Goal: Information Seeking & Learning: Learn about a topic

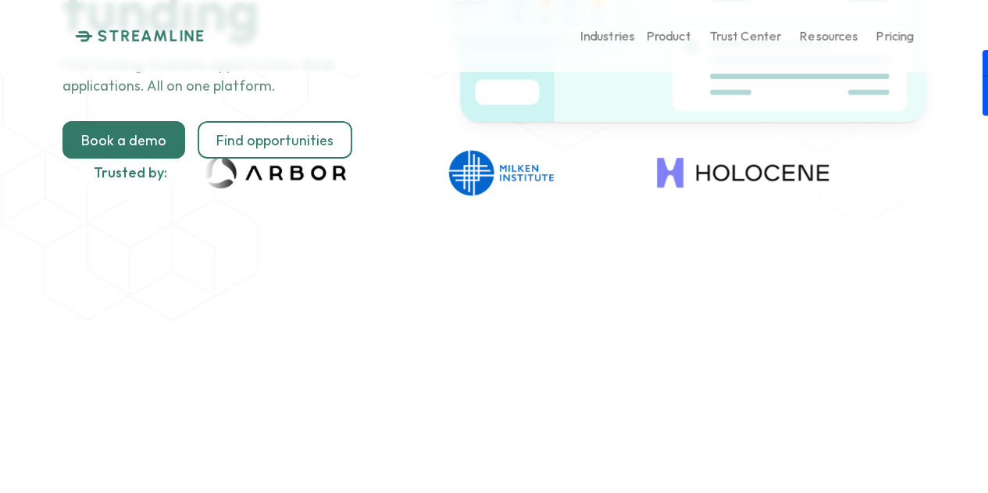
scroll to position [227, 0]
click at [681, 80] on p "Discover" at bounding box center [672, 83] width 49 height 15
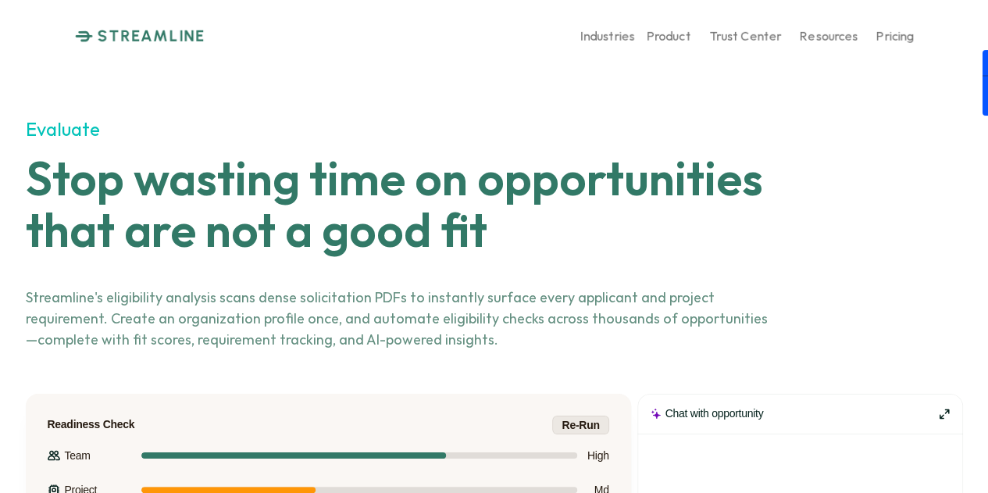
scroll to position [2867, 0]
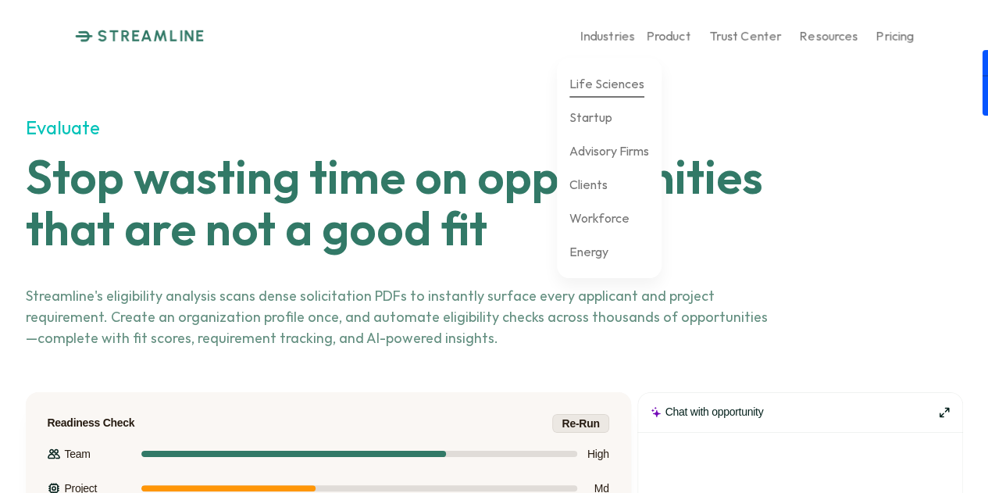
click at [592, 80] on p "Life Sciences" at bounding box center [607, 83] width 75 height 15
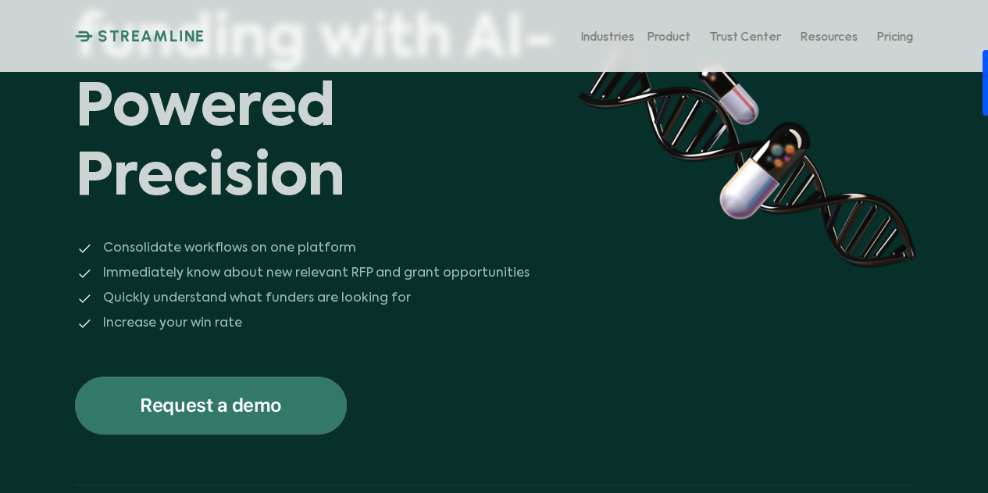
scroll to position [254, 0]
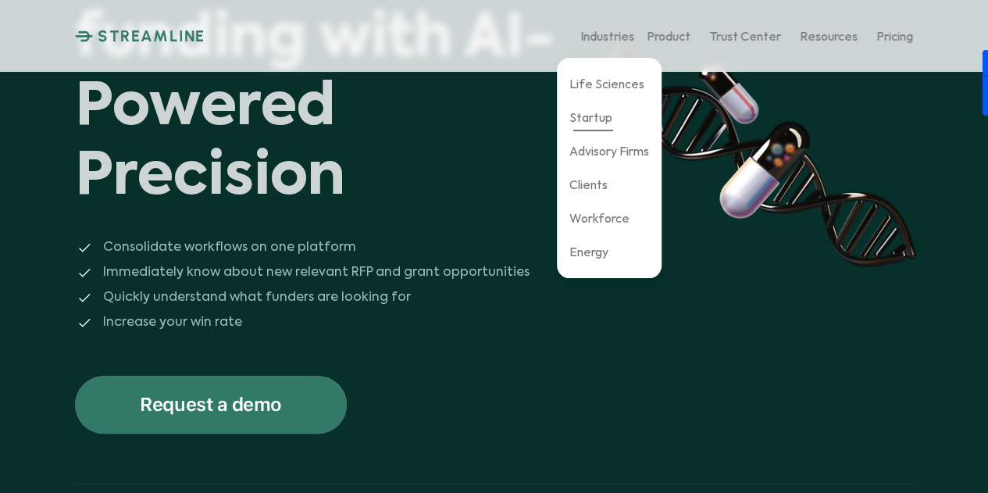
click at [606, 121] on p "Startup" at bounding box center [591, 116] width 43 height 15
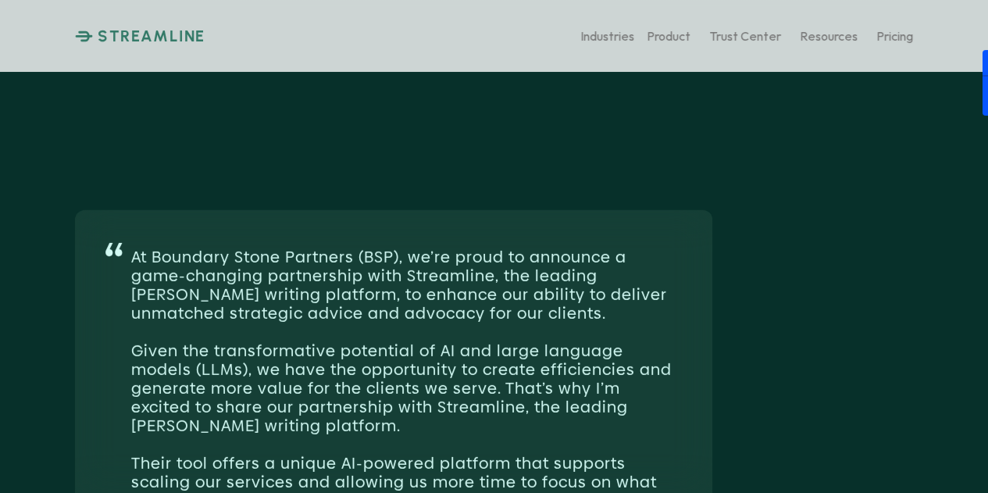
scroll to position [2211, 0]
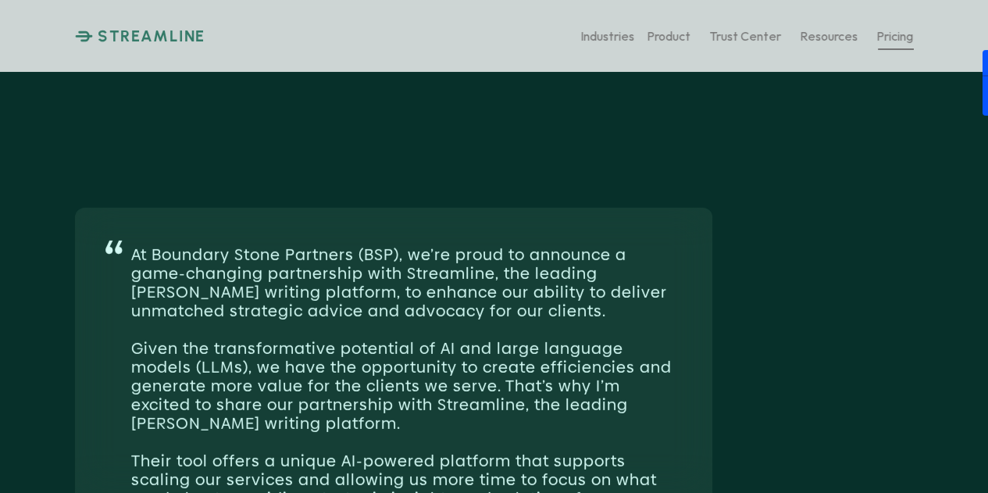
click at [898, 38] on p "Pricing" at bounding box center [895, 35] width 37 height 15
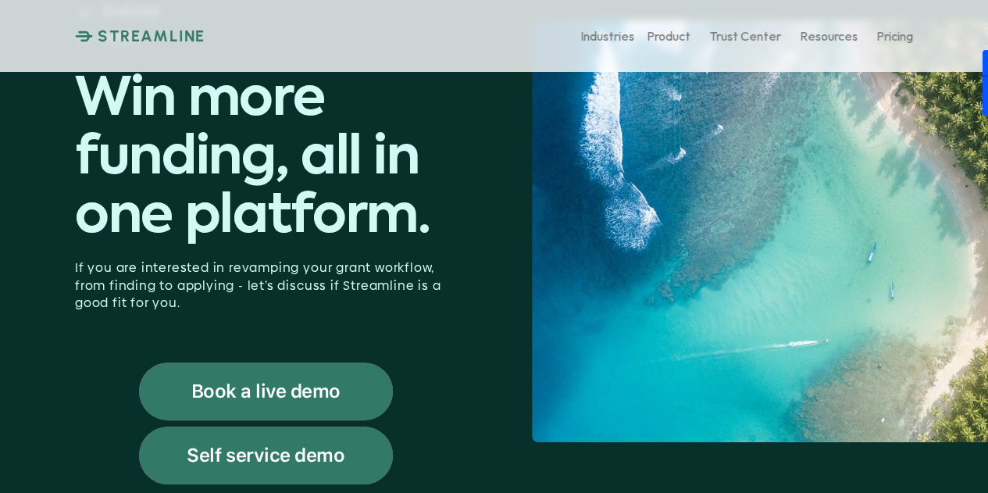
scroll to position [122, 0]
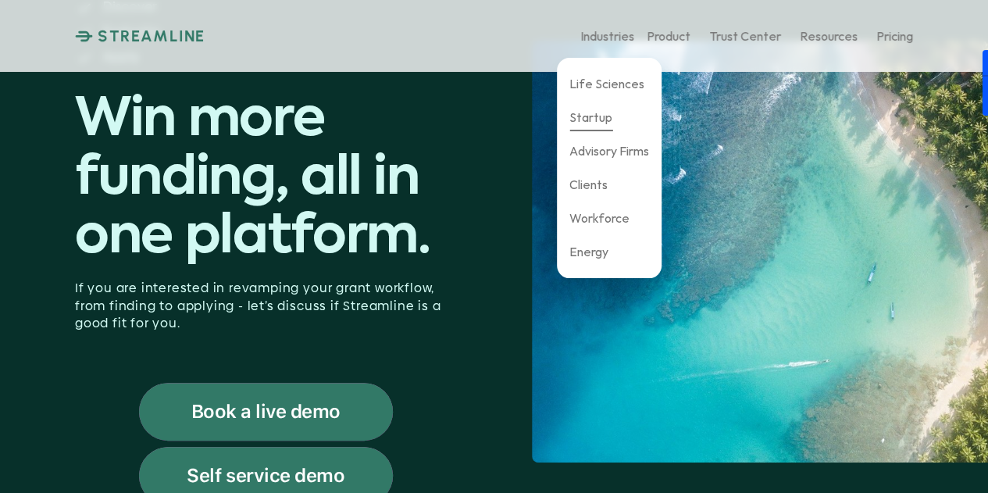
click at [589, 113] on p "Startup" at bounding box center [591, 116] width 43 height 15
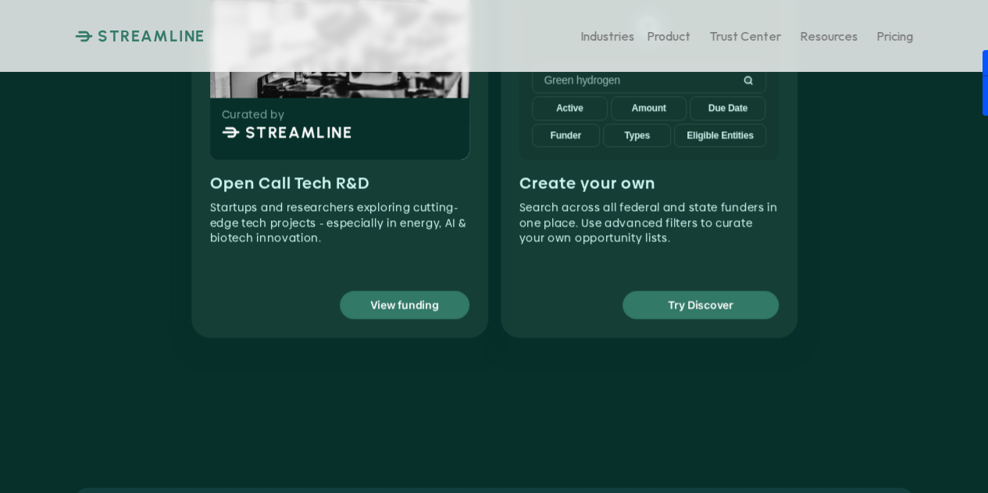
scroll to position [1192, 0]
click at [134, 29] on p "STREAMLINE" at bounding box center [152, 36] width 108 height 19
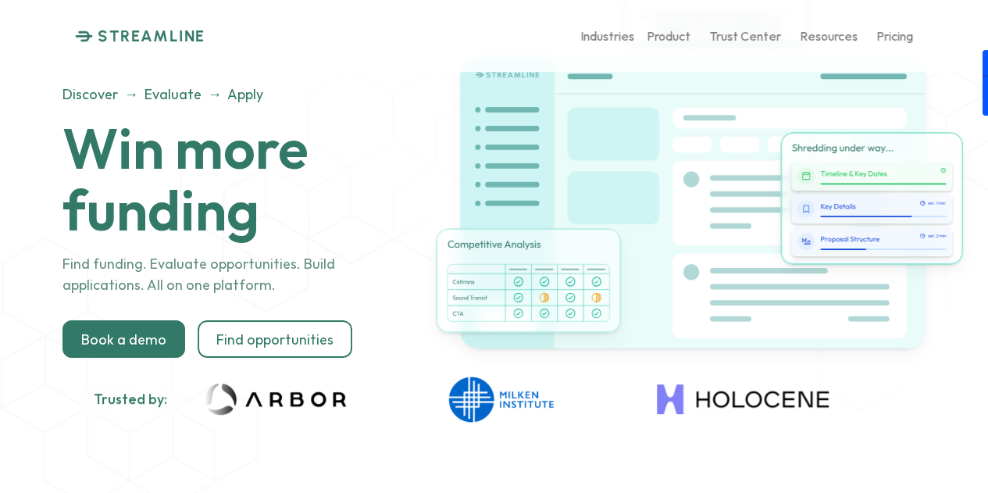
scroll to position [89, 0]
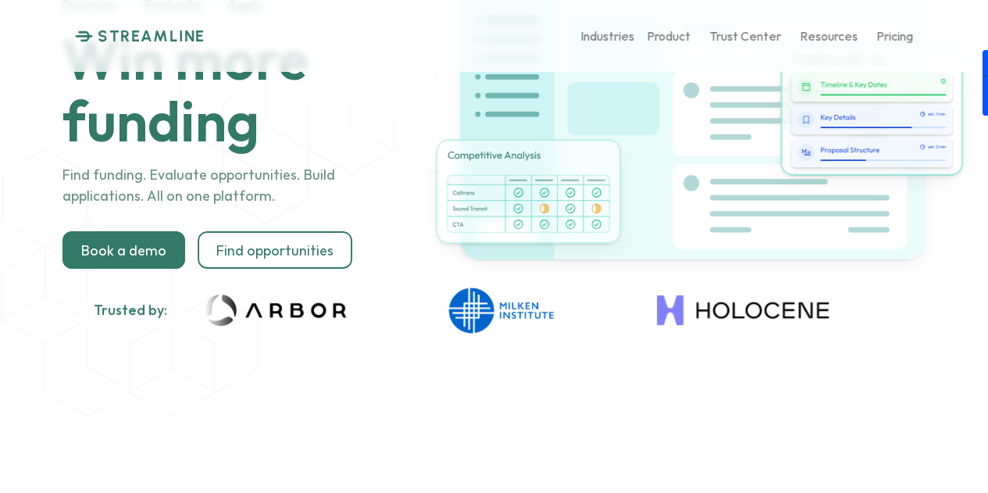
click at [113, 316] on img at bounding box center [8, 310] width 209 height 47
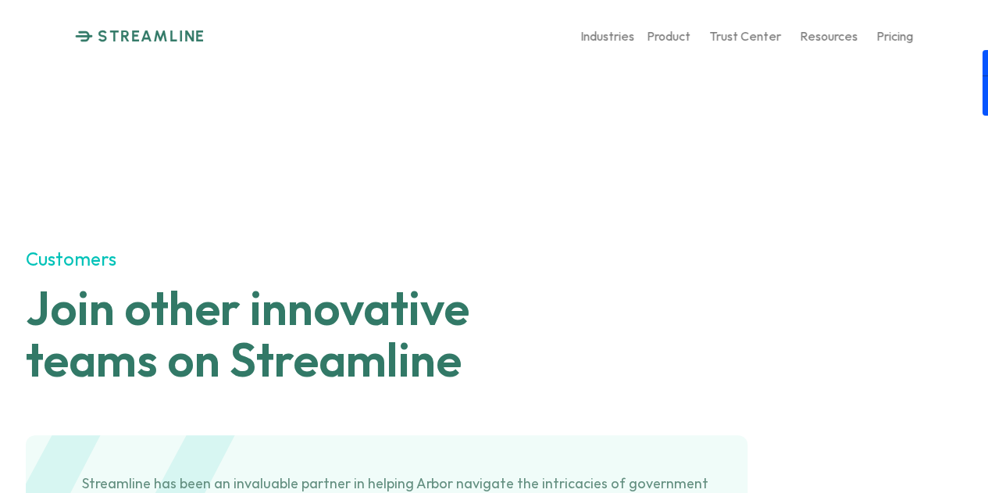
scroll to position [6068, 0]
